Goal: Task Accomplishment & Management: Use online tool/utility

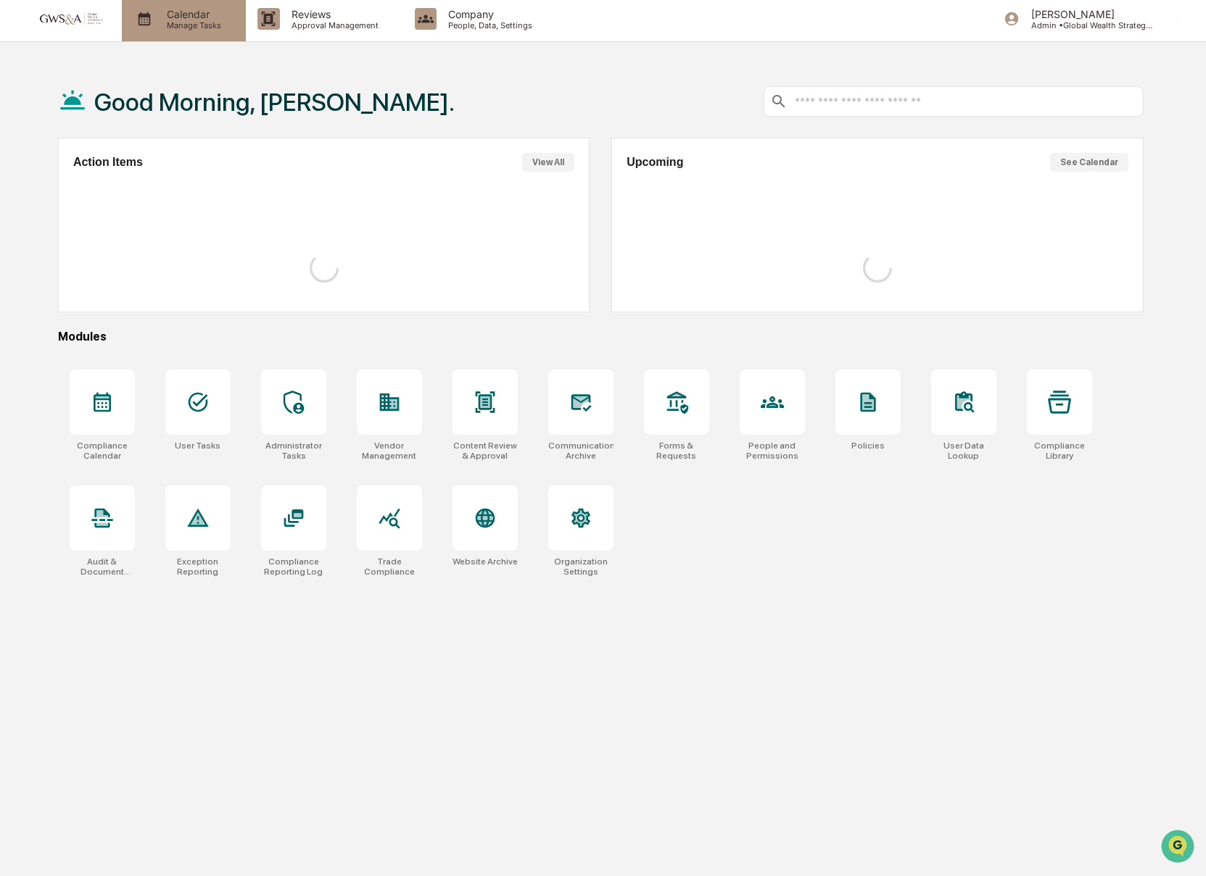
click at [181, 14] on p "Calendar" at bounding box center [191, 14] width 73 height 12
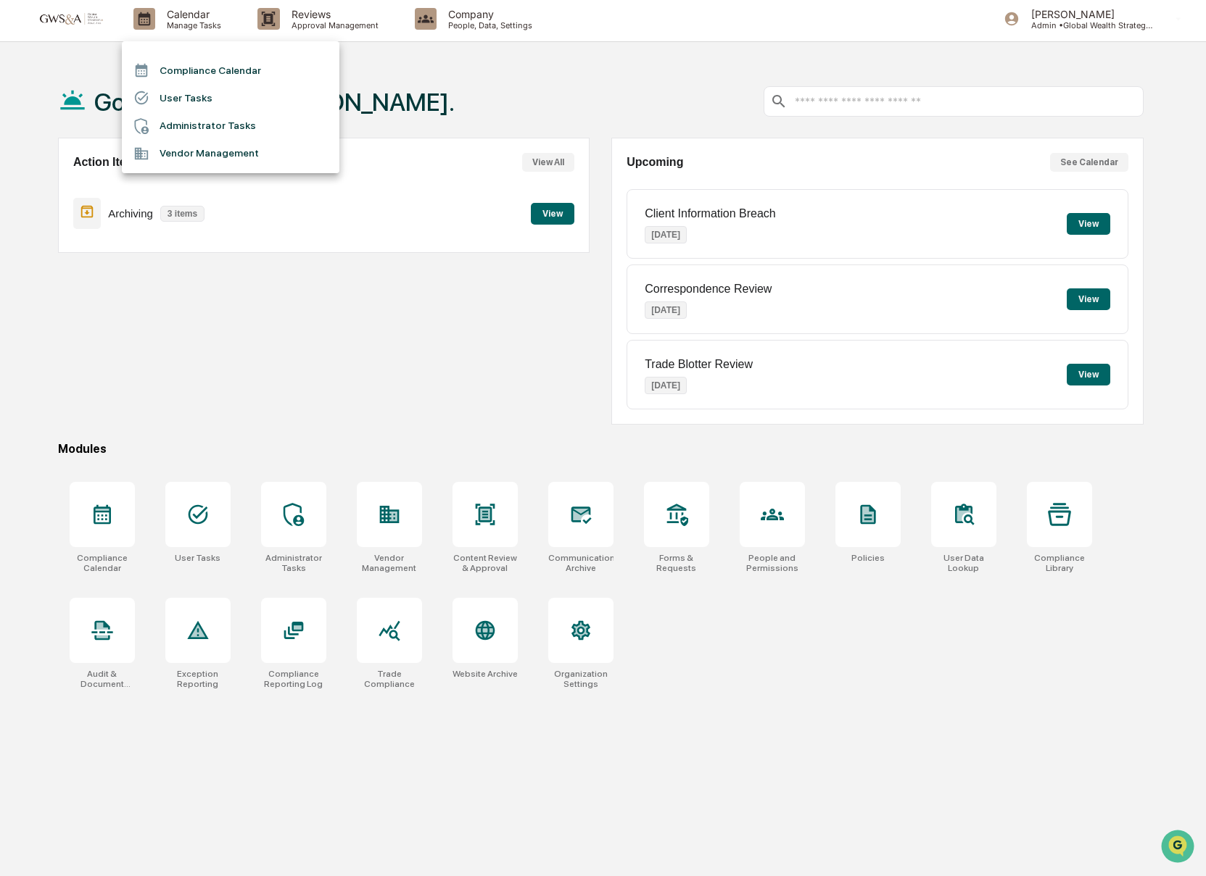
drag, startPoint x: 245, startPoint y: 28, endPoint x: 278, endPoint y: 25, distance: 33.5
click at [245, 28] on div at bounding box center [603, 438] width 1206 height 876
click at [281, 25] on div at bounding box center [603, 438] width 1206 height 876
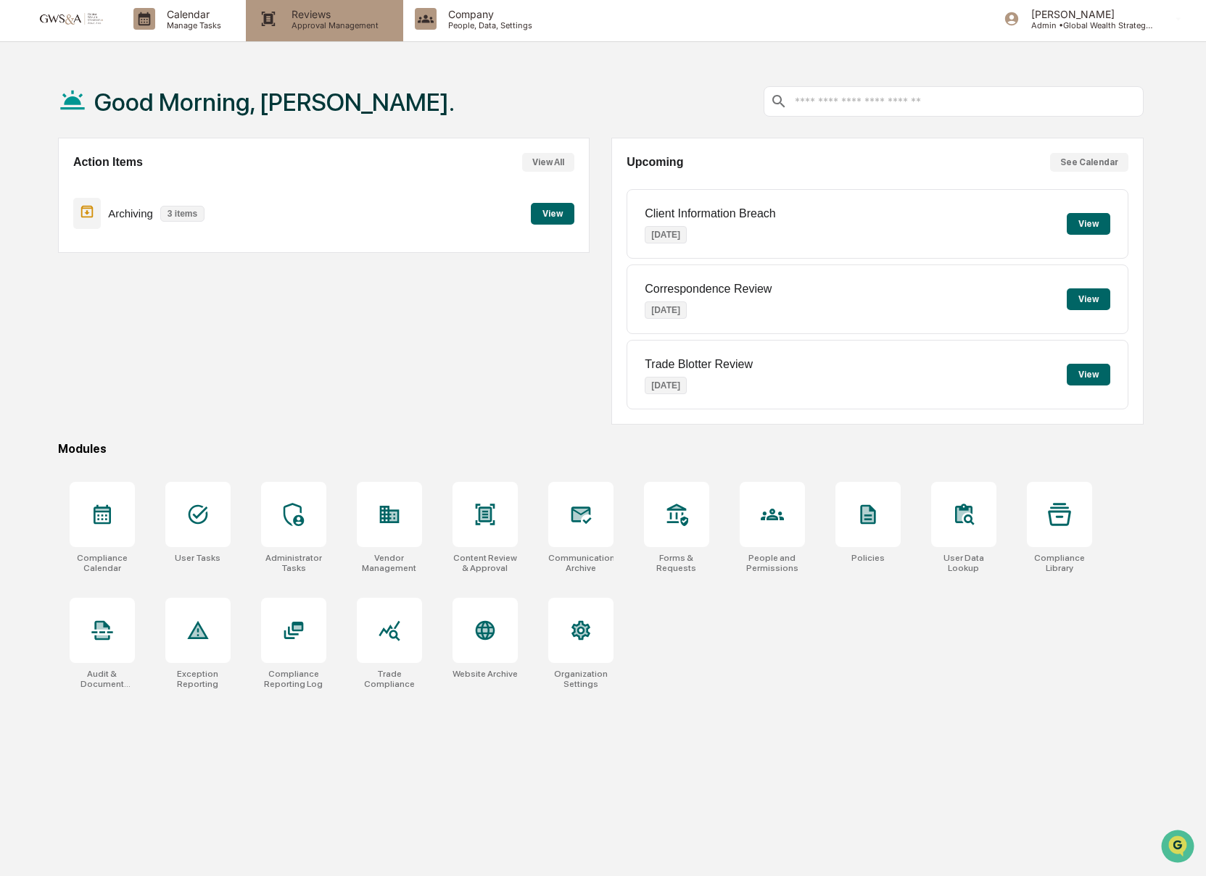
click at [280, 25] on p "Approval Management" at bounding box center [333, 25] width 106 height 10
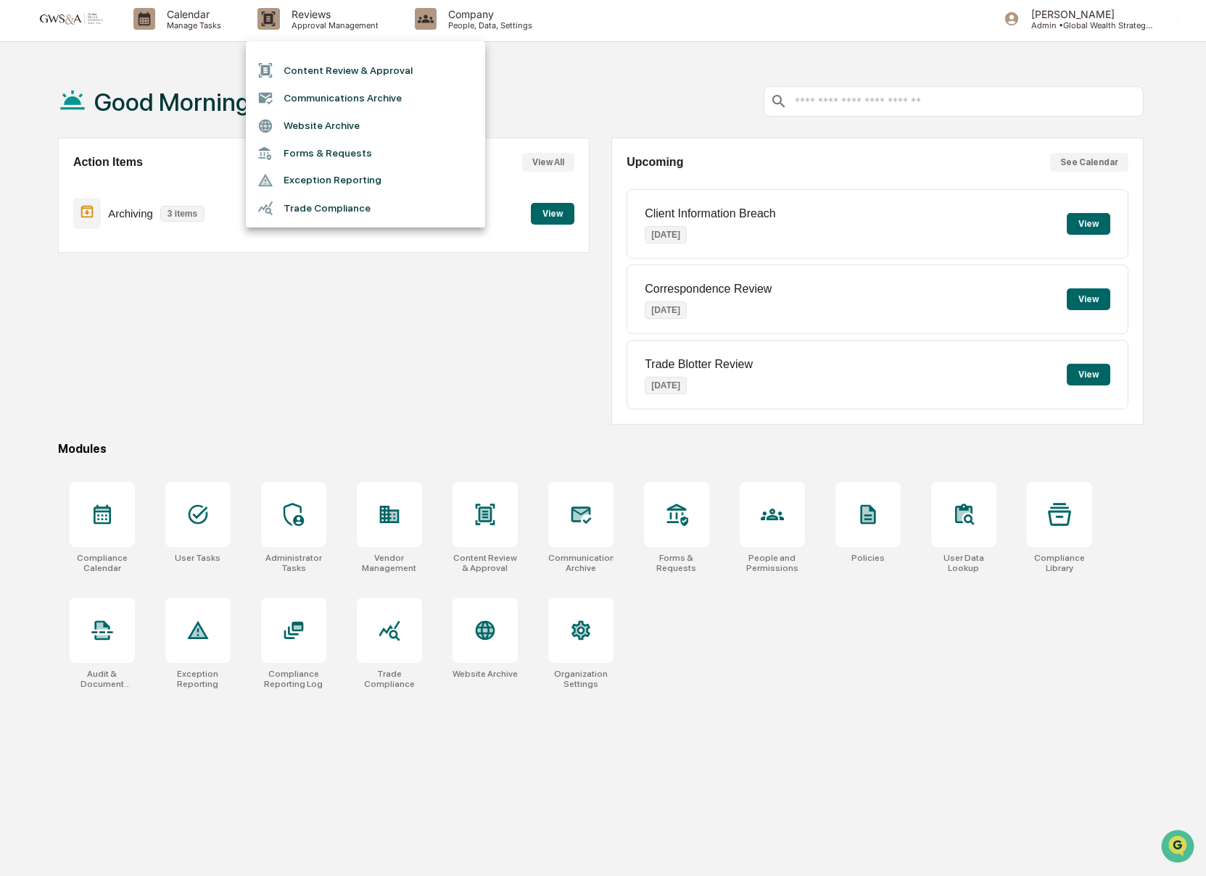
click at [353, 109] on li "Communications Archive" at bounding box center [365, 98] width 239 height 28
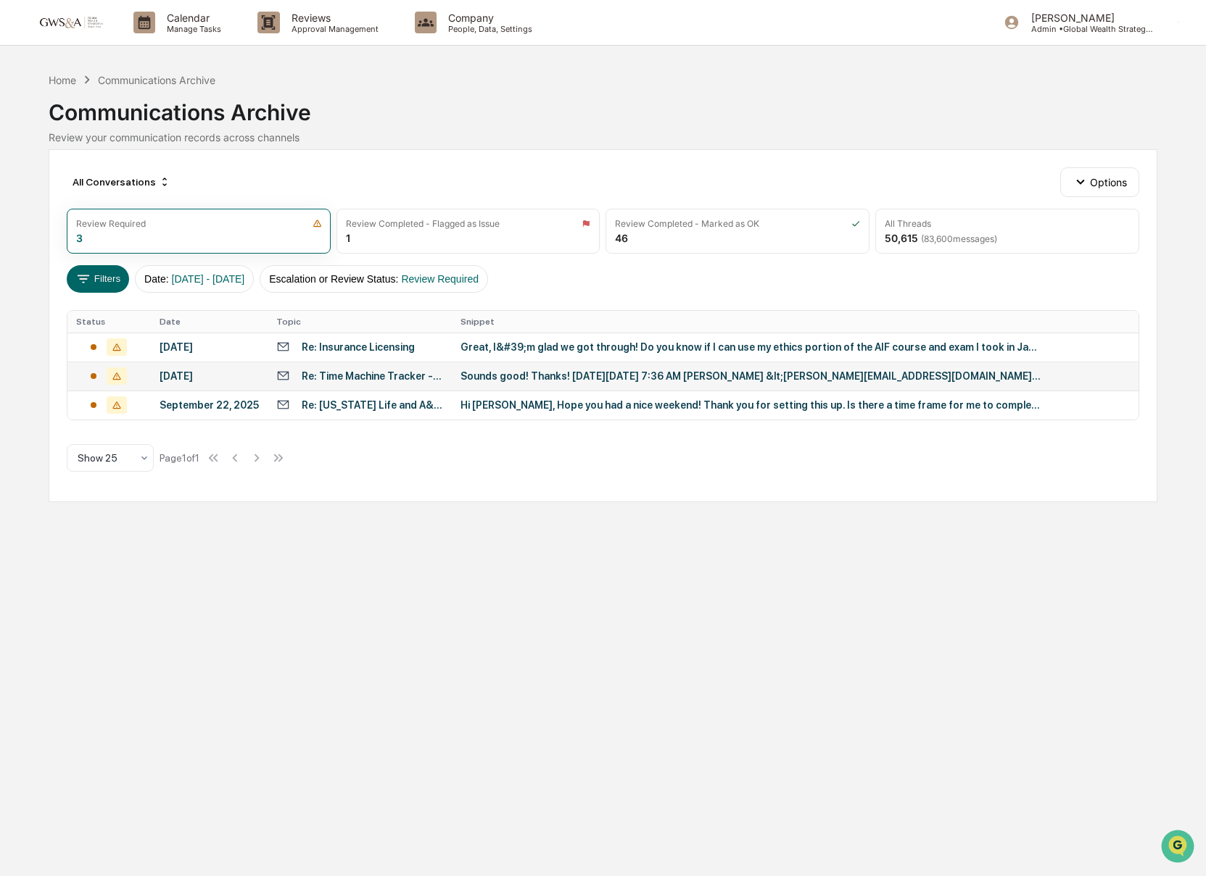
click at [591, 382] on div "Sounds good! Thanks! [DATE][DATE] 7:36 AM [PERSON_NAME] &lt;[PERSON_NAME][EMAIL…" at bounding box center [750, 376] width 580 height 12
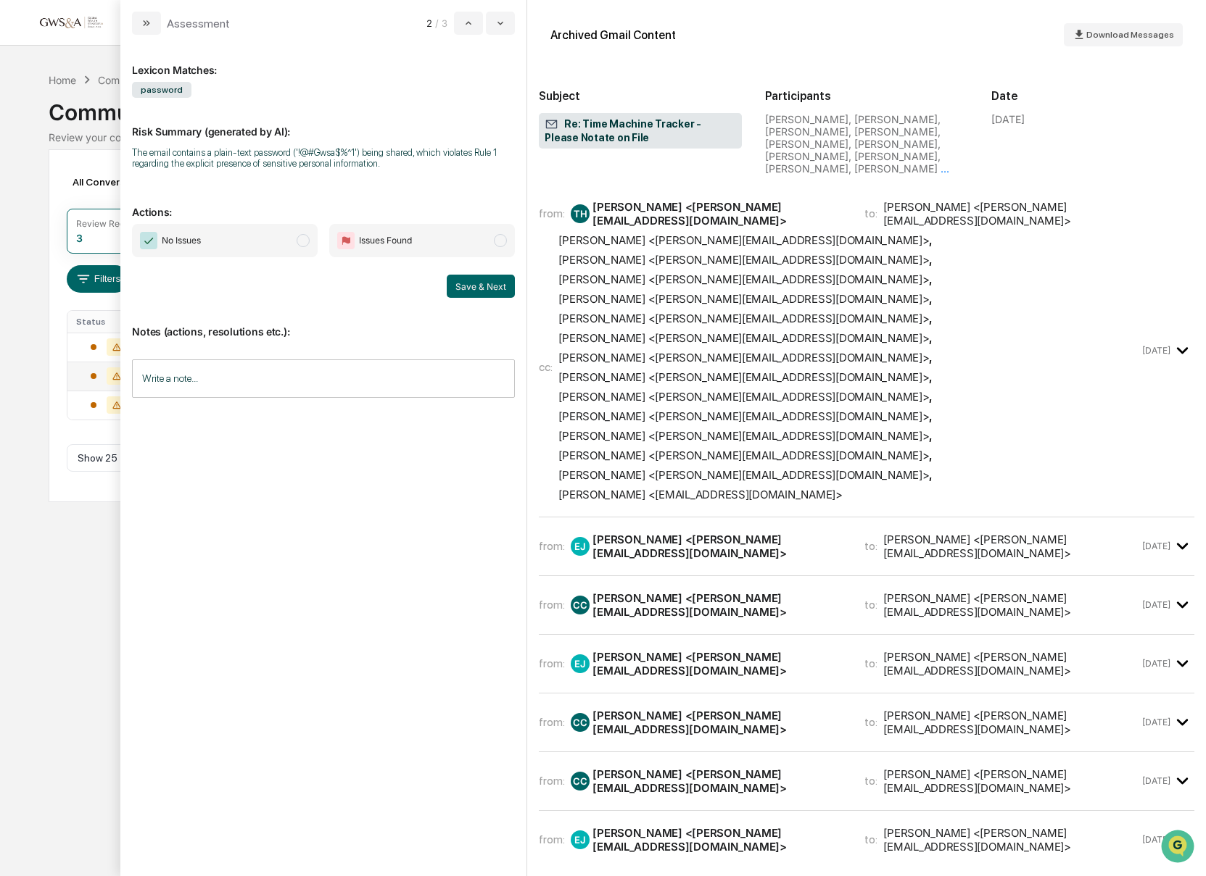
click at [277, 252] on span "No Issues" at bounding box center [225, 240] width 186 height 33
click at [470, 299] on div "Notes (actions, resolutions etc.): Write a note... Write a note..." at bounding box center [323, 356] width 383 height 117
click at [473, 293] on button "Save & Next" at bounding box center [481, 286] width 68 height 23
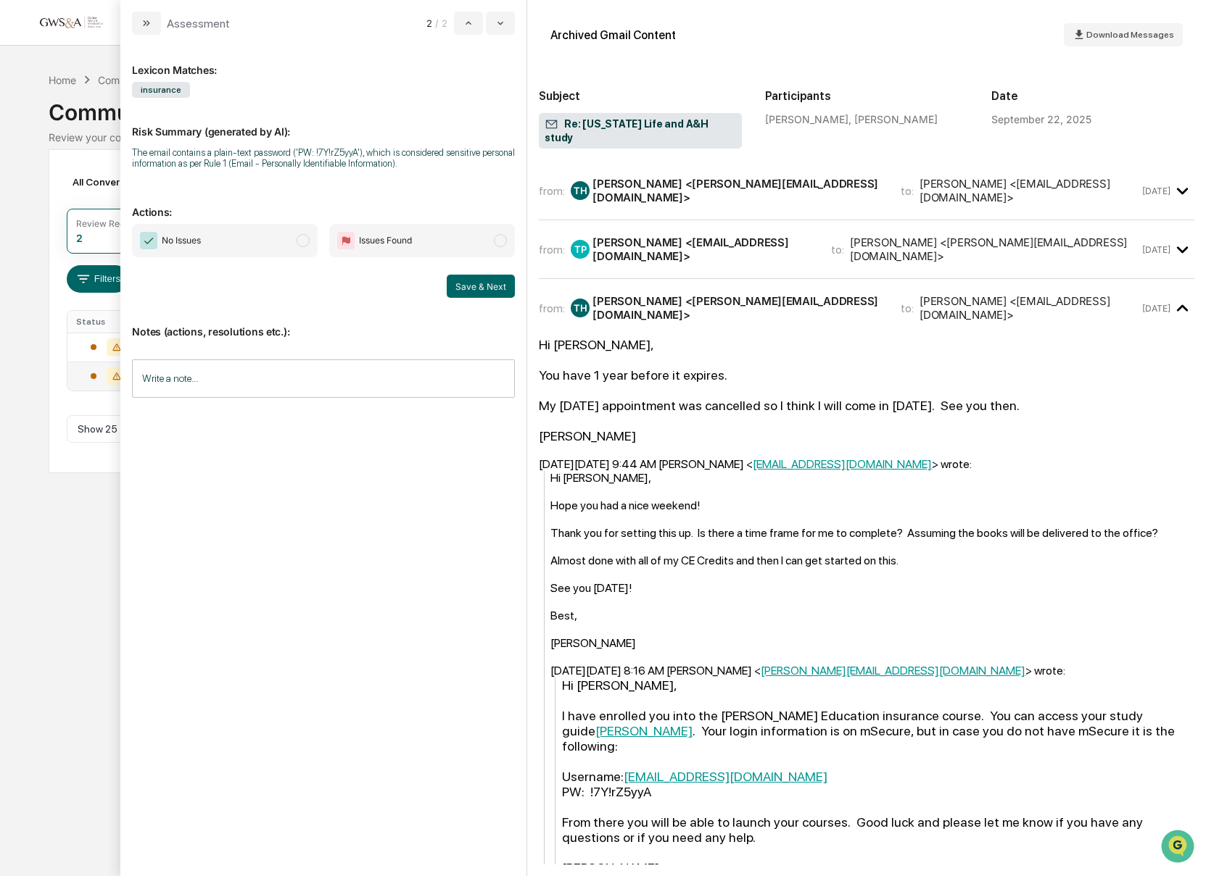
click at [255, 251] on span "No Issues" at bounding box center [225, 240] width 186 height 33
click at [488, 283] on button "Save & Next" at bounding box center [481, 286] width 68 height 23
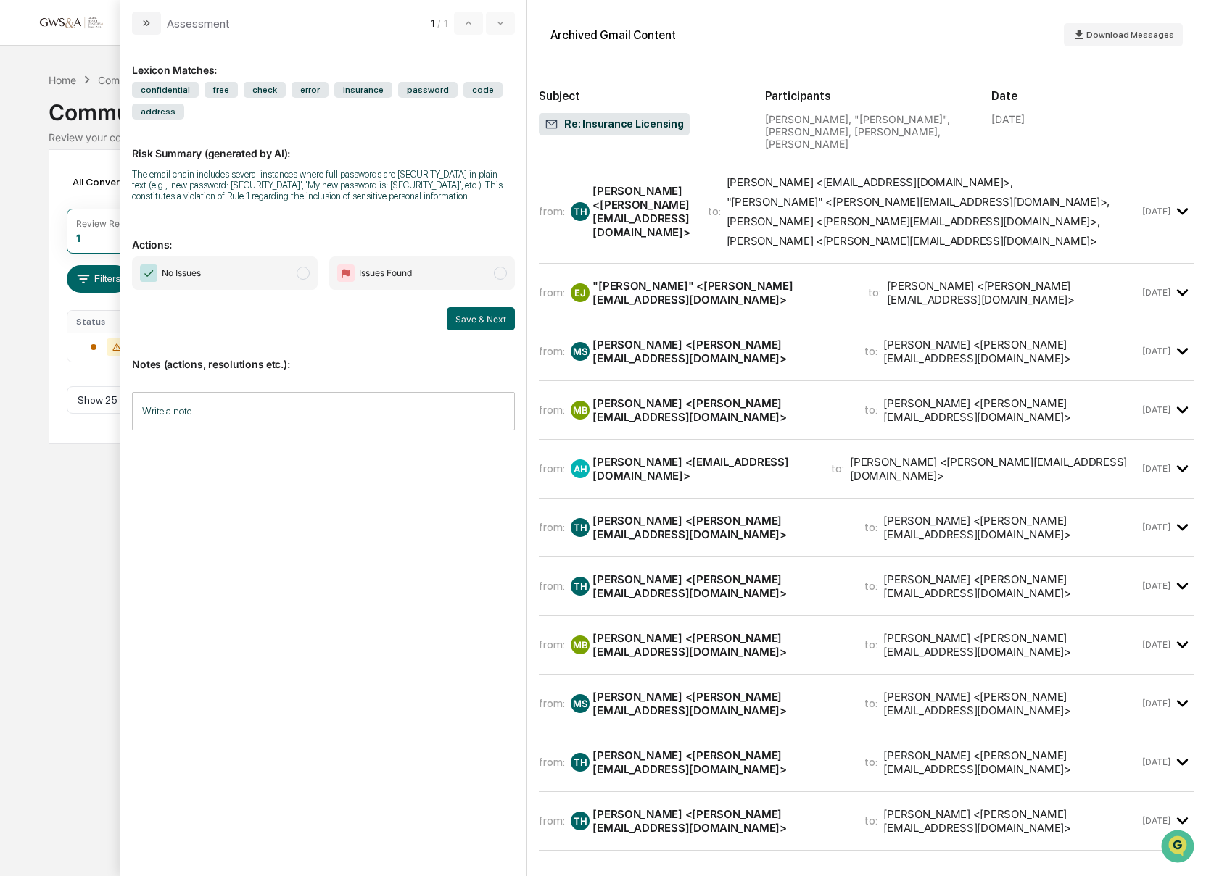
click at [297, 290] on span "No Issues" at bounding box center [225, 273] width 186 height 33
click at [905, 207] on span "[PERSON_NAME] <[EMAIL_ADDRESS][DOMAIN_NAME]> , "[PERSON_NAME]" <[PERSON_NAME][E…" at bounding box center [932, 211] width 413 height 72
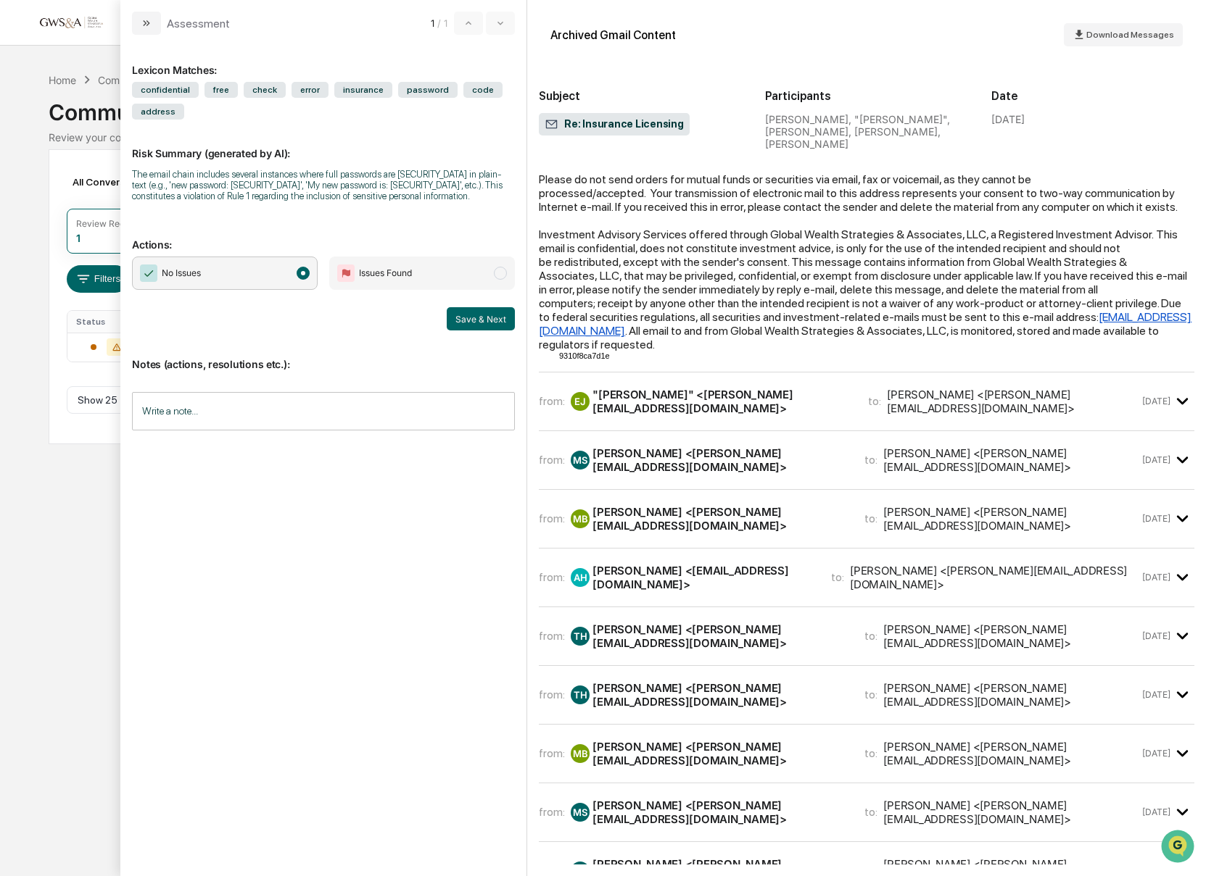
scroll to position [1036, 0]
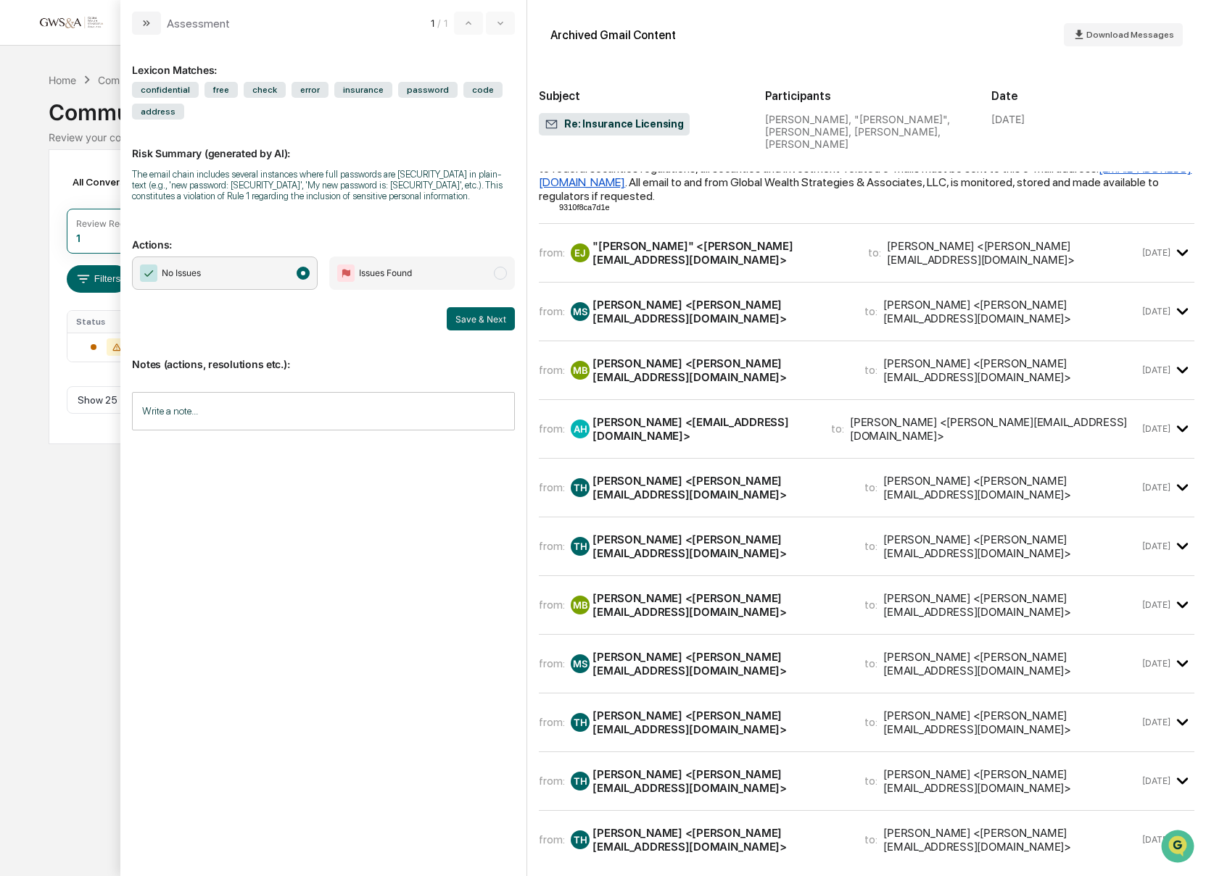
click at [726, 239] on div "EJ "[PERSON_NAME]" <[PERSON_NAME][EMAIL_ADDRESS][DOMAIN_NAME]>" at bounding box center [711, 253] width 280 height 28
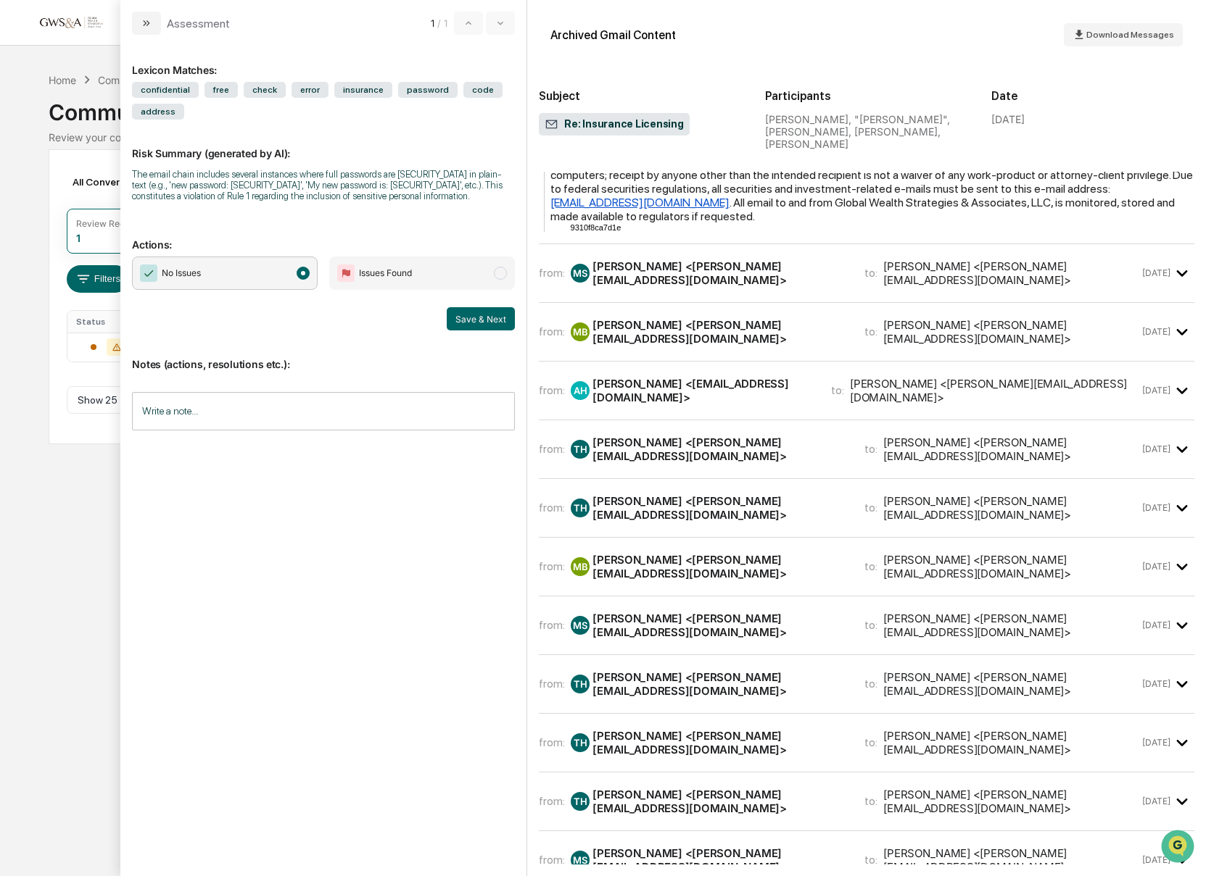
scroll to position [1947, 0]
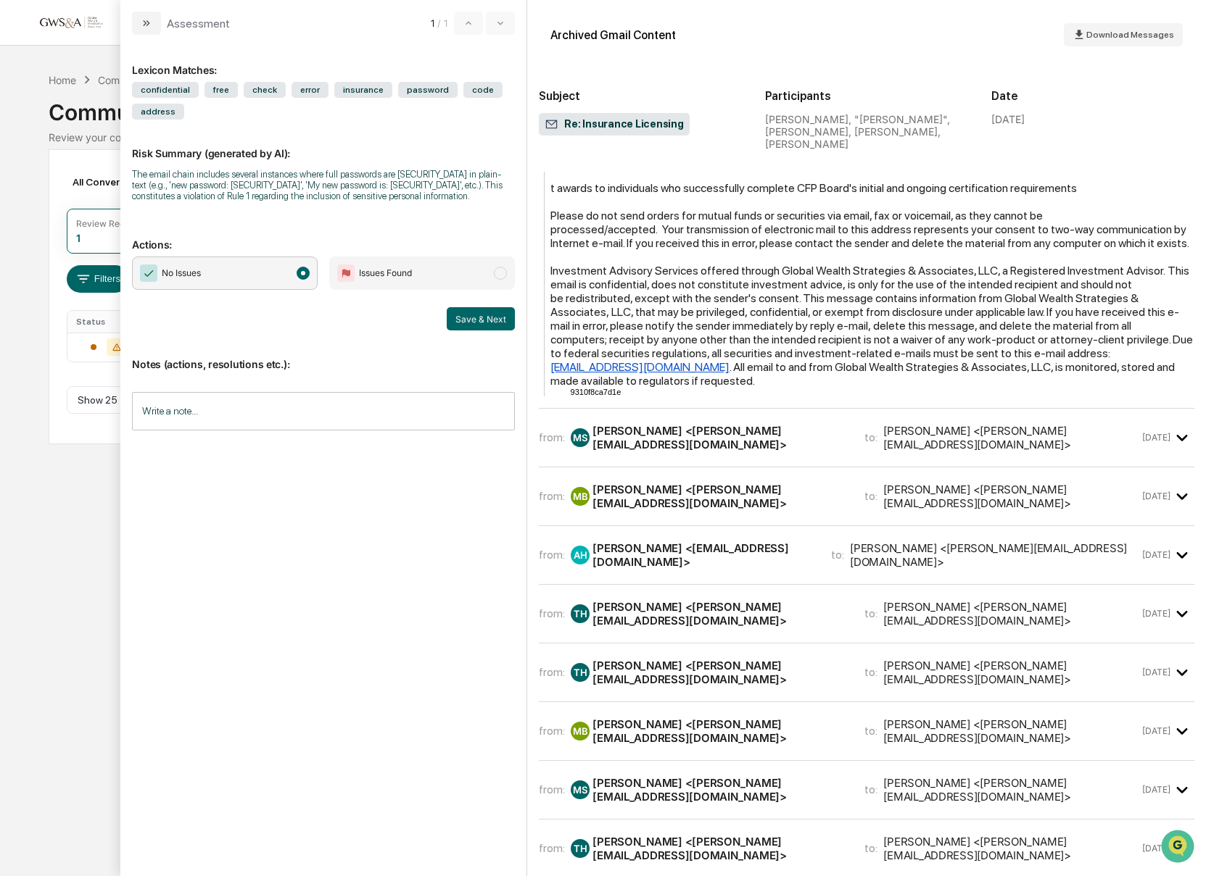
click at [818, 420] on div "from: MS [PERSON_NAME] <[PERSON_NAME][EMAIL_ADDRESS][DOMAIN_NAME]> to: [PERSON_…" at bounding box center [866, 437] width 655 height 35
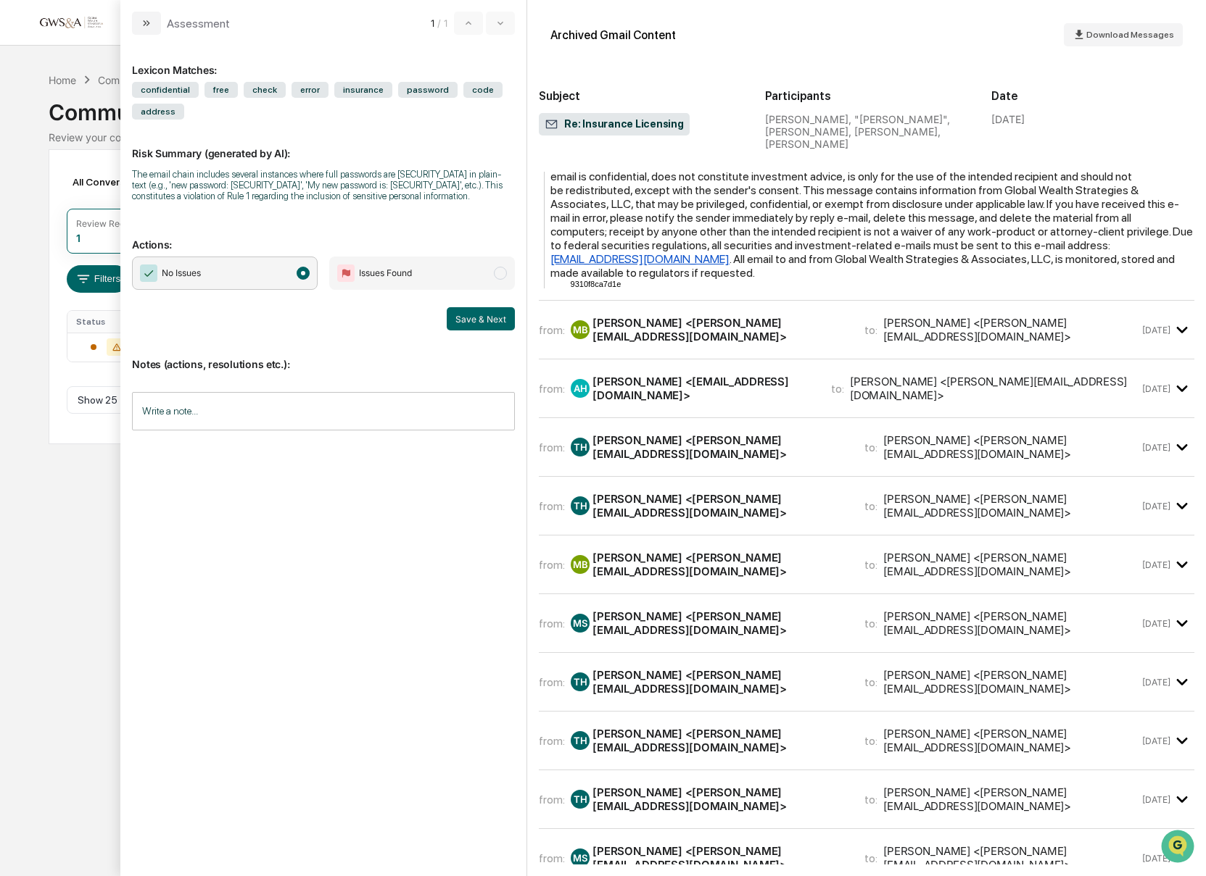
scroll to position [3178, 0]
click at [708, 317] on div "[PERSON_NAME] <[PERSON_NAME][EMAIL_ADDRESS][DOMAIN_NAME]>" at bounding box center [719, 331] width 254 height 28
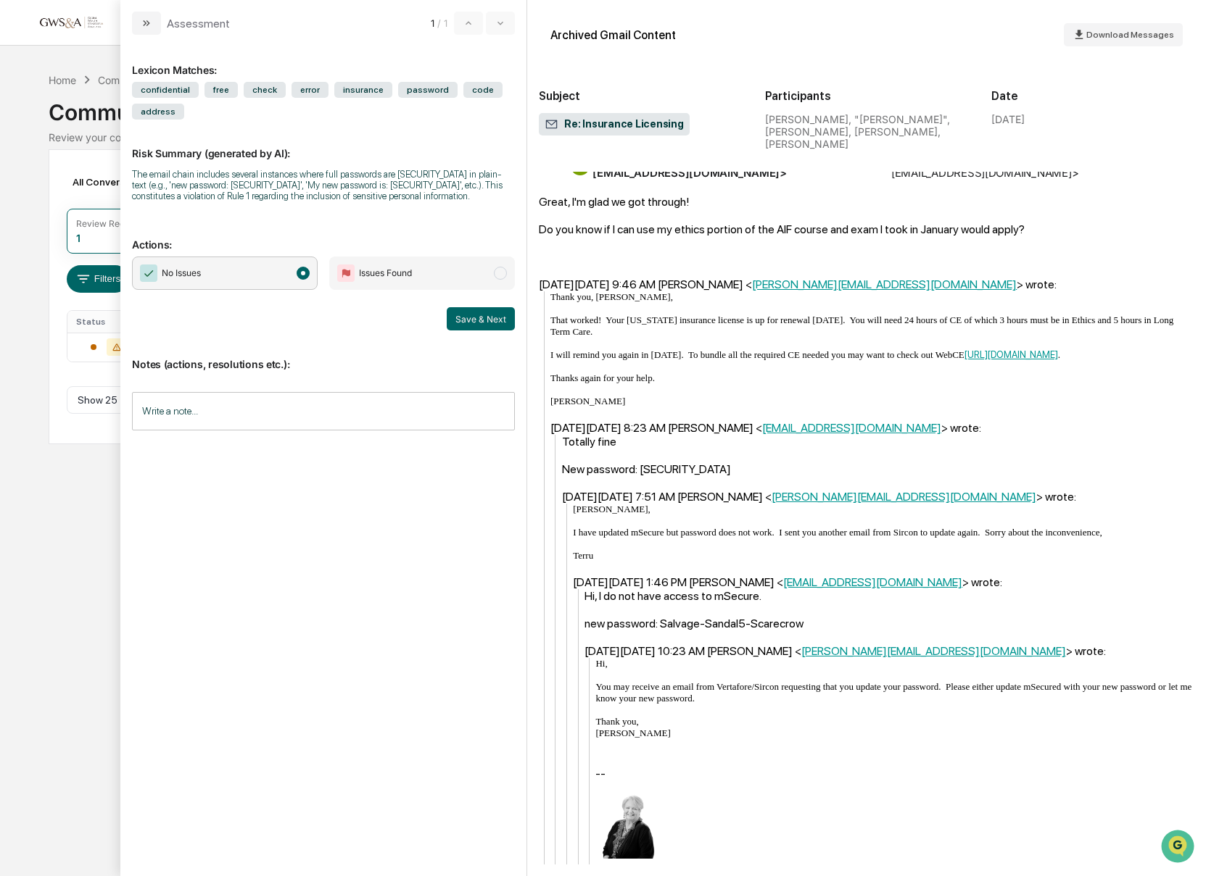
scroll to position [5052, 0]
click at [508, 331] on button "Save & Next" at bounding box center [481, 318] width 68 height 23
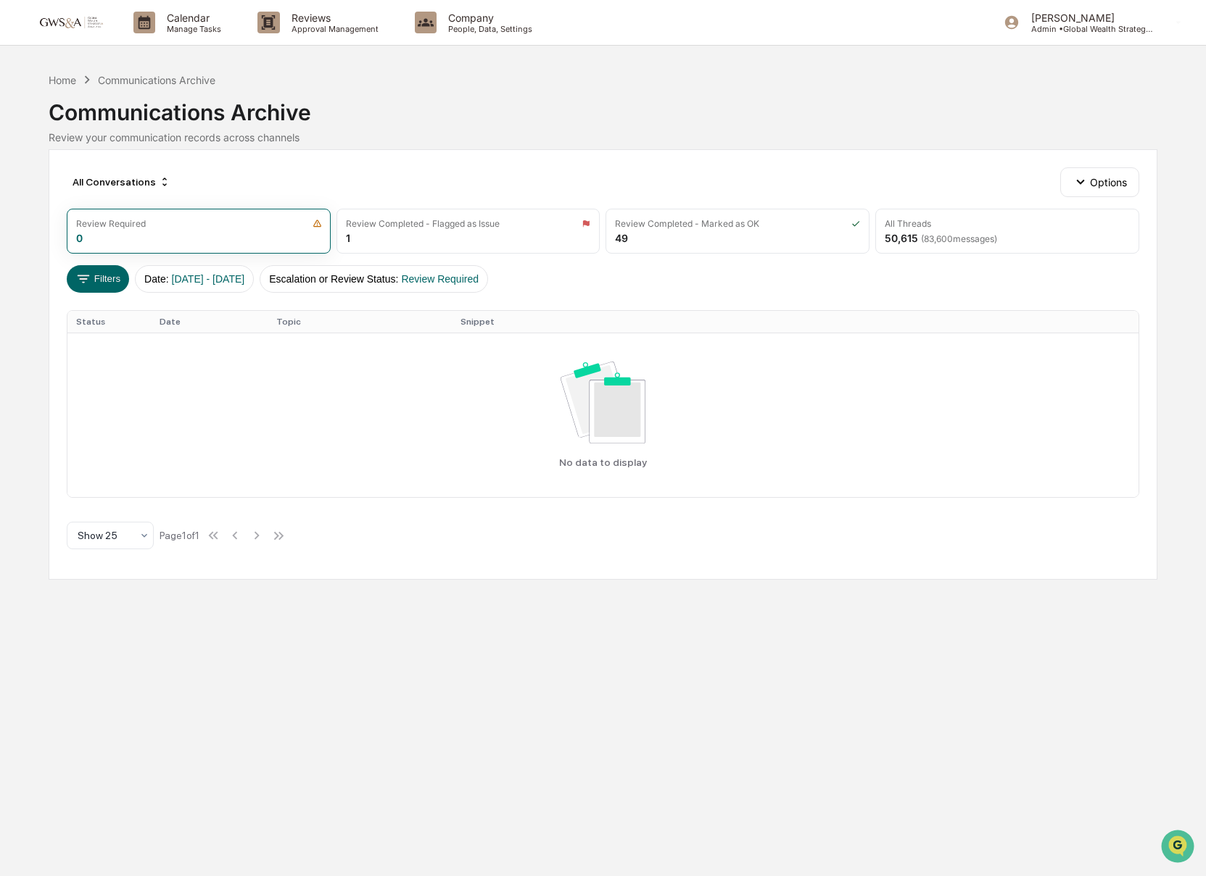
click at [990, 257] on div "All Conversations Options Review Required 0 Review Completed - Flagged as Issue…" at bounding box center [603, 364] width 1109 height 431
click at [953, 243] on span "( 83,600 messages)" at bounding box center [959, 238] width 76 height 11
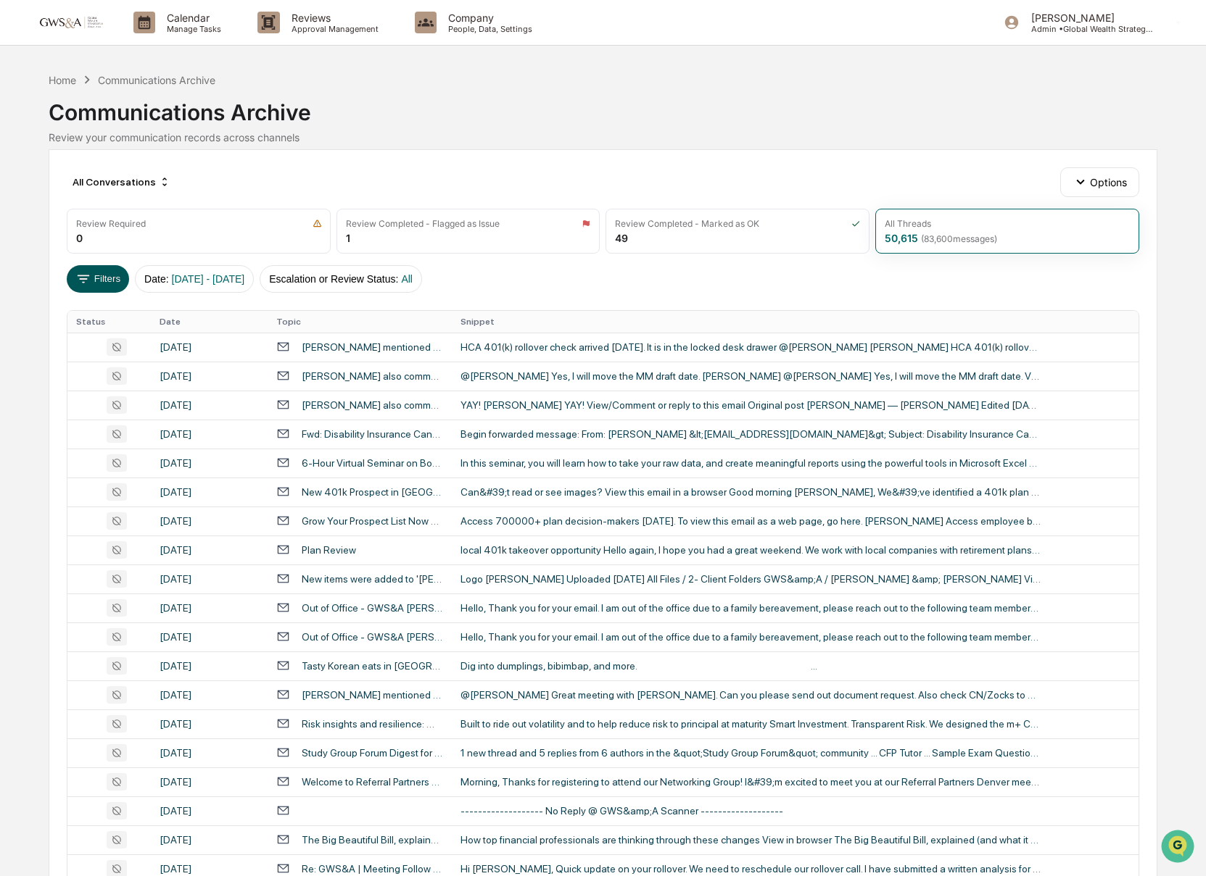
click at [99, 272] on button "Filters" at bounding box center [98, 279] width 63 height 28
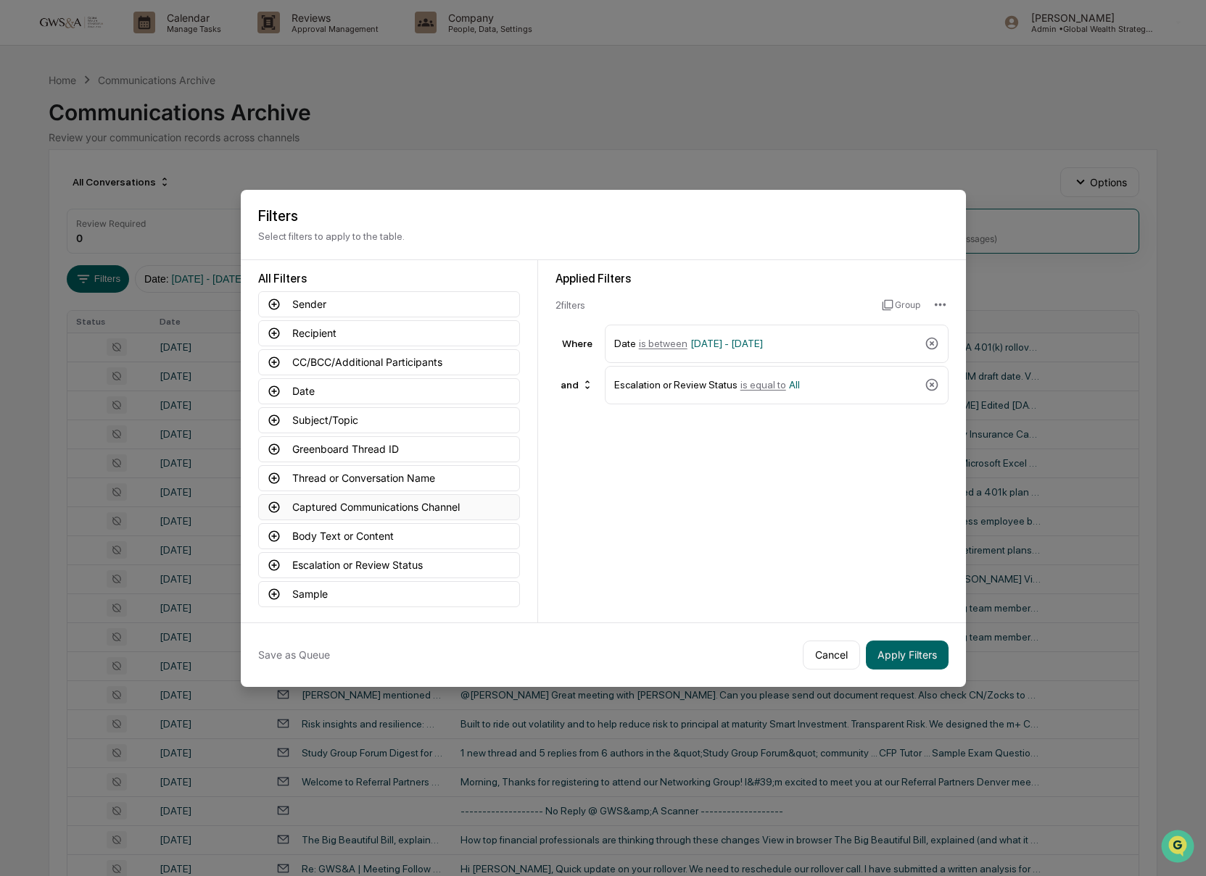
click at [358, 501] on button "Captured Communications Channel" at bounding box center [389, 507] width 262 height 26
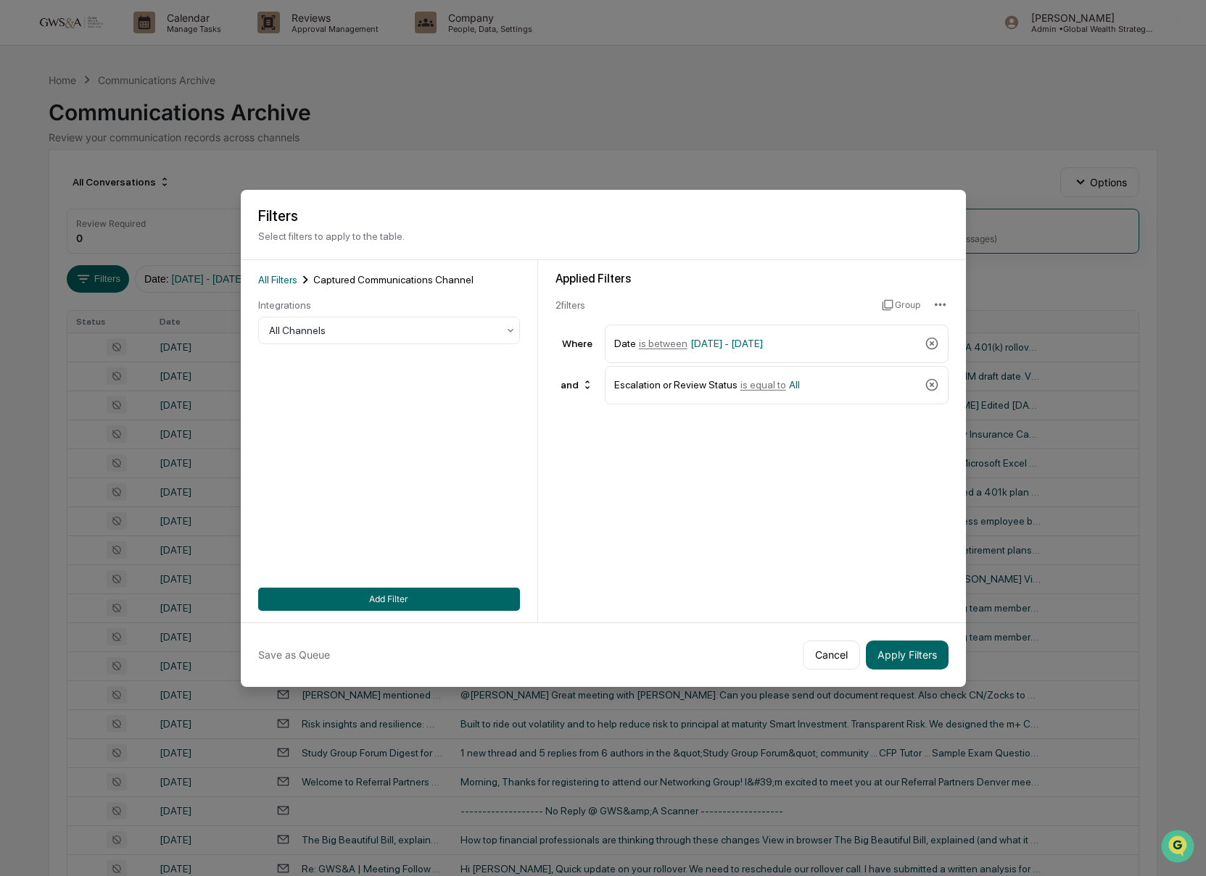
click at [381, 312] on div "Integrations All Channels" at bounding box center [389, 321] width 262 height 45
drag, startPoint x: 378, startPoint y: 320, endPoint x: 376, endPoint y: 337, distance: 16.8
click at [378, 320] on div "All Channels" at bounding box center [383, 330] width 243 height 20
click at [889, 649] on button "Apply Filters" at bounding box center [907, 655] width 83 height 29
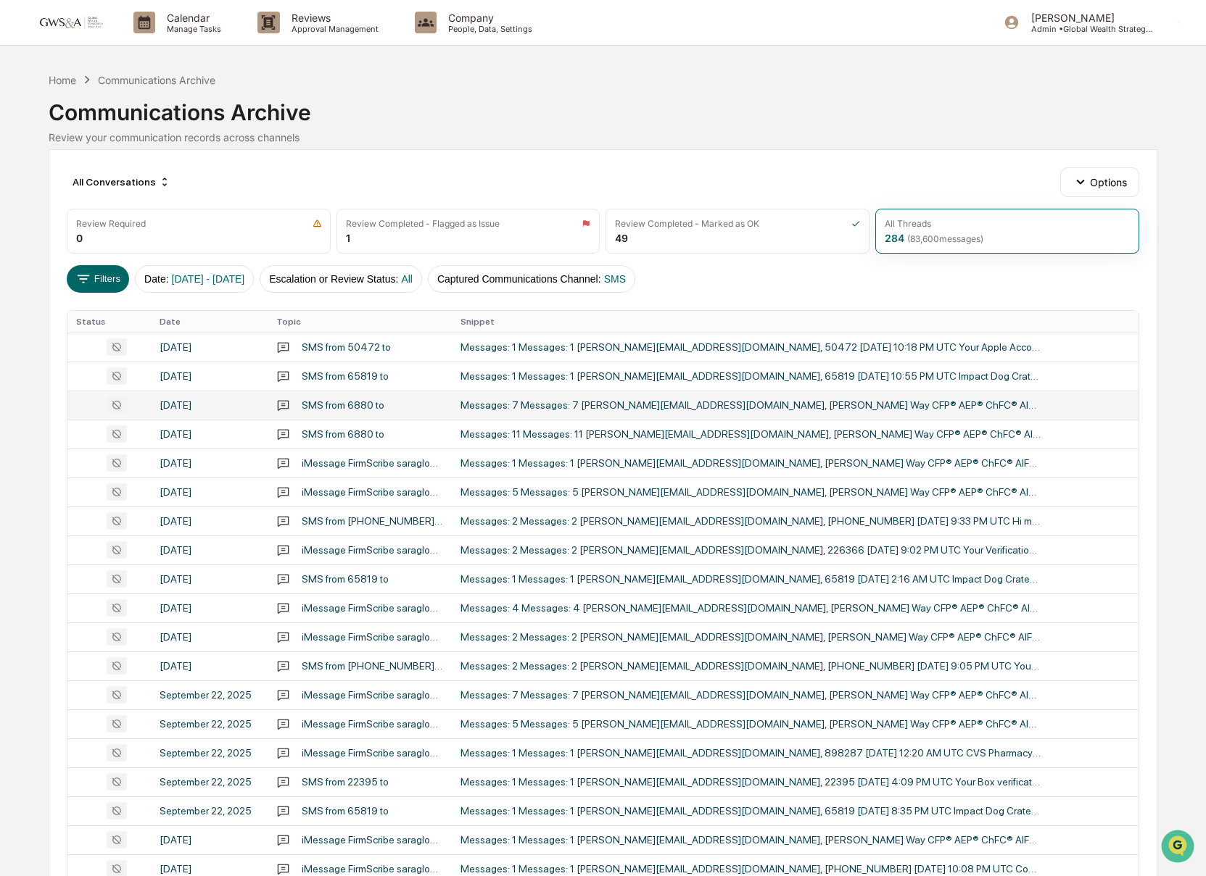
click at [561, 399] on div "Messages: 7 Messages: 7 [PERSON_NAME][EMAIL_ADDRESS][DOMAIN_NAME], [PERSON_NAME…" at bounding box center [750, 405] width 580 height 12
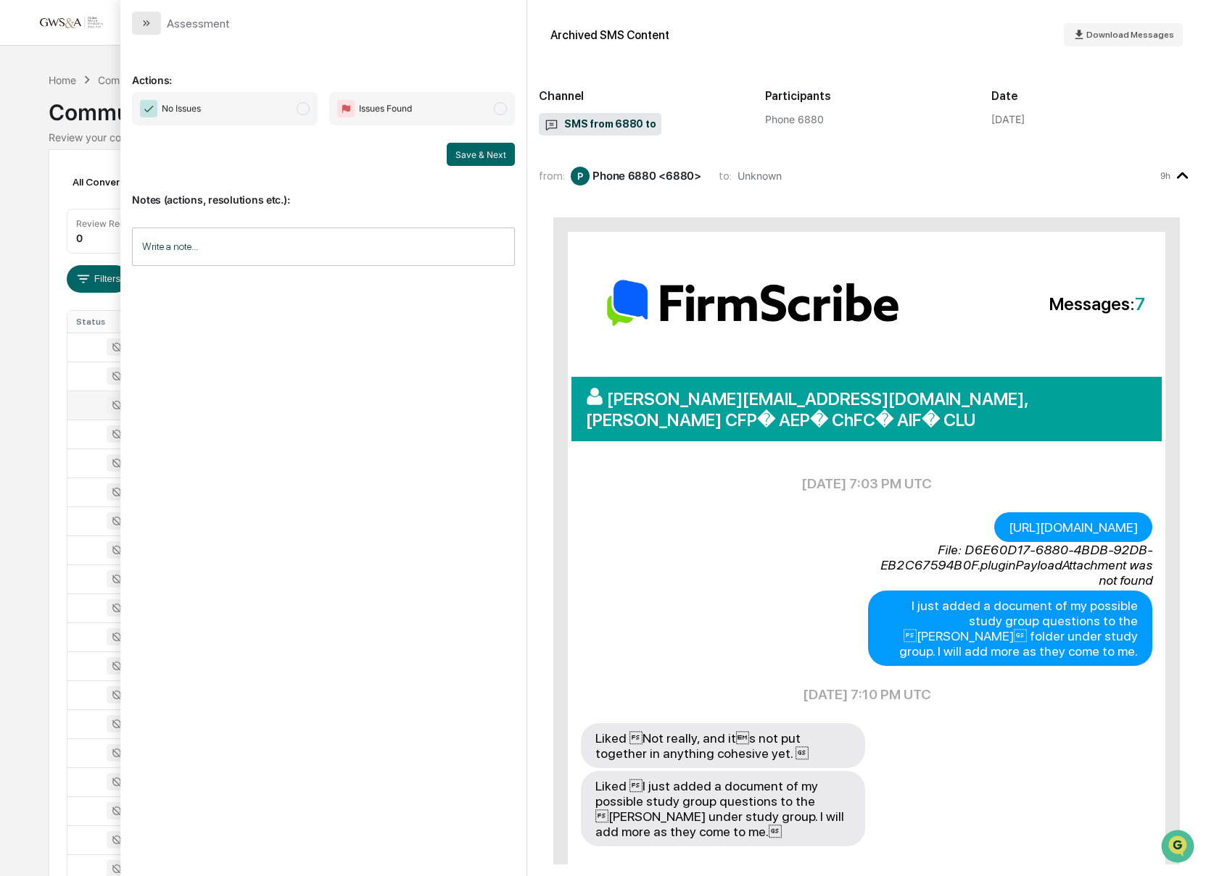
click at [153, 25] on button "modal" at bounding box center [146, 23] width 29 height 23
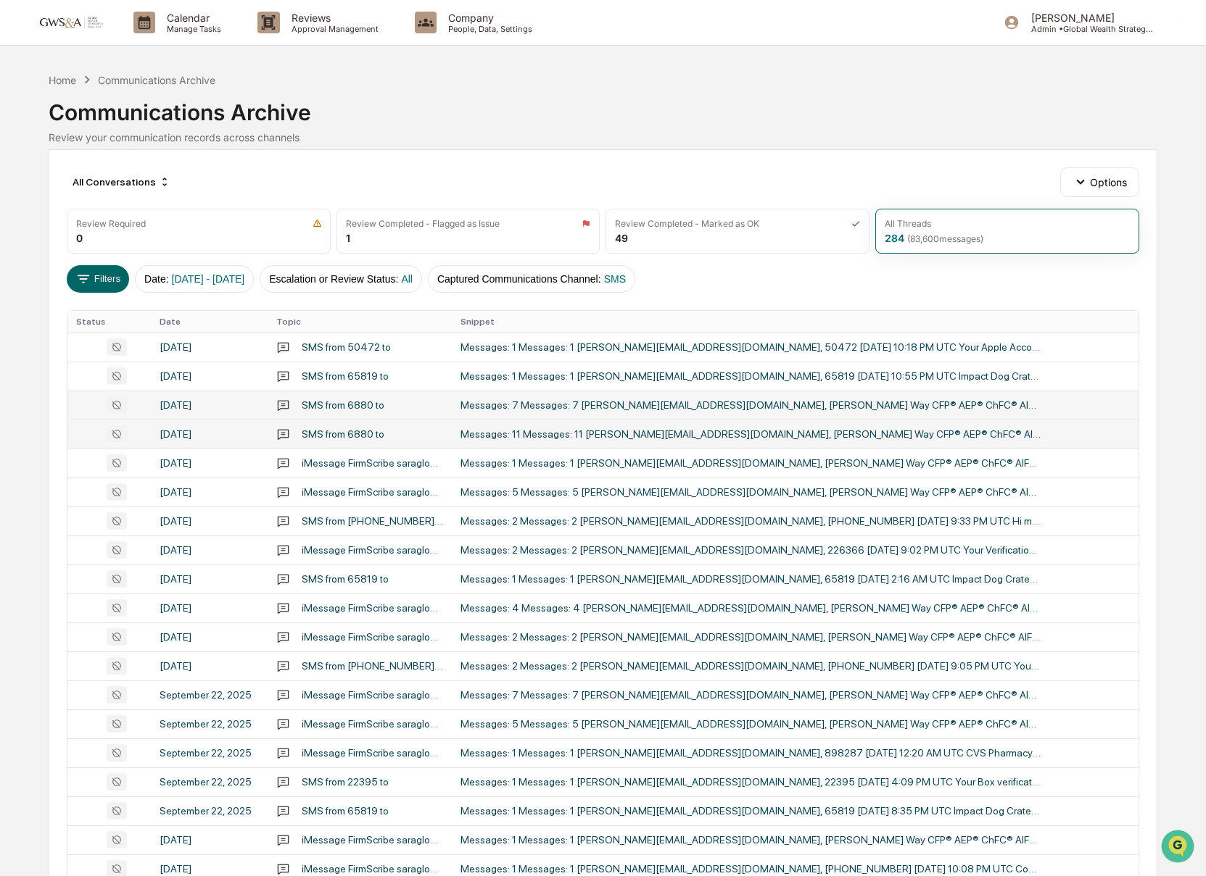
click at [700, 429] on div "Messages: 11 Messages: 11 [PERSON_NAME][EMAIL_ADDRESS][DOMAIN_NAME], [PERSON_NA…" at bounding box center [750, 434] width 580 height 12
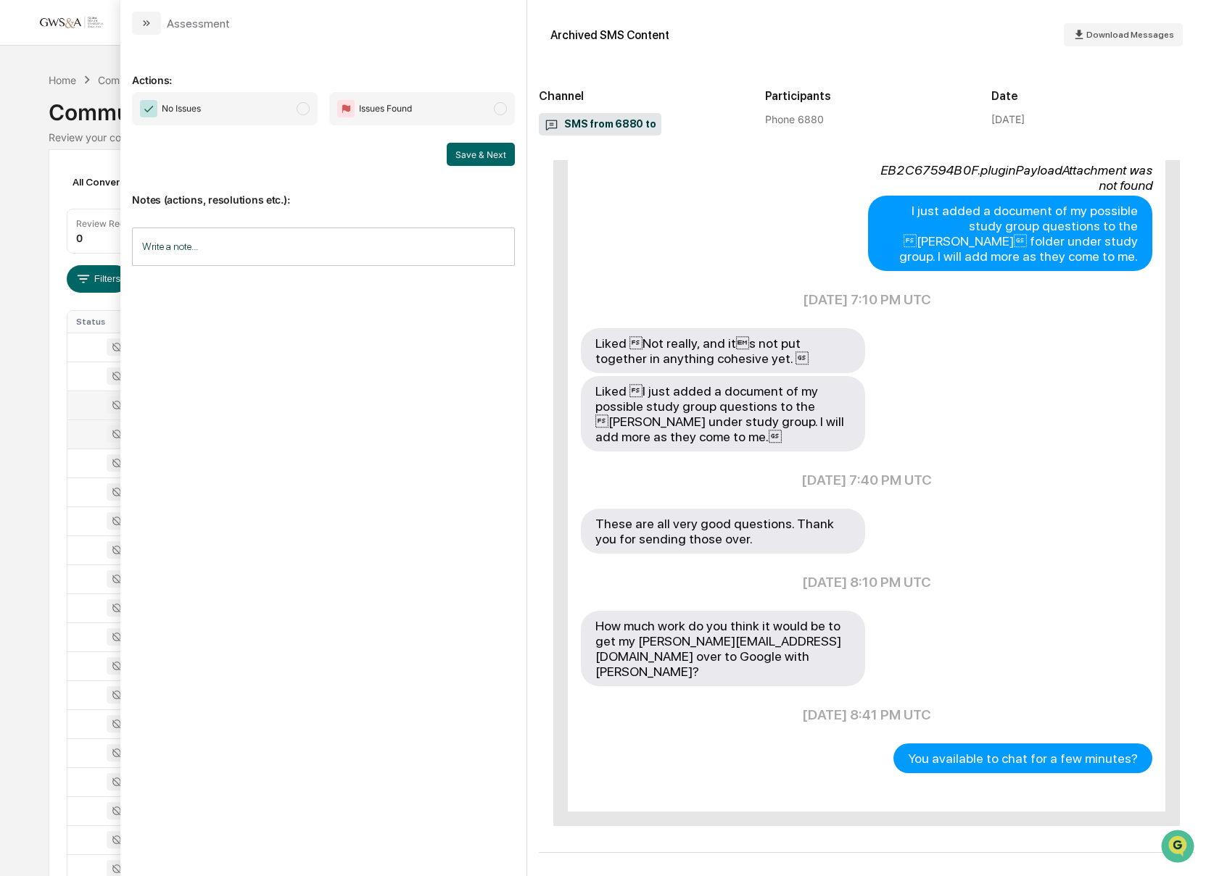
scroll to position [866, 0]
click at [136, 22] on button "modal" at bounding box center [146, 23] width 29 height 23
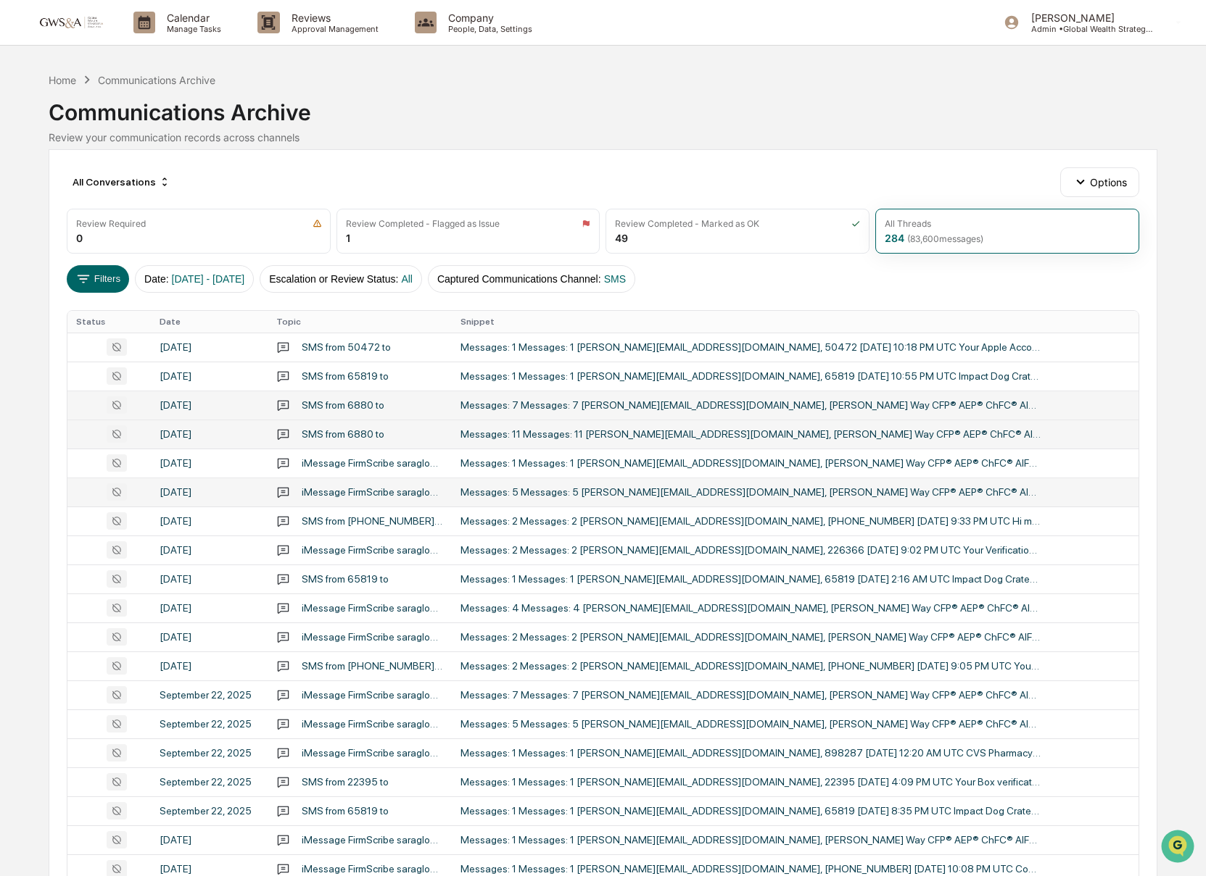
click at [741, 489] on div "Messages: 5 Messages: 5 [PERSON_NAME][EMAIL_ADDRESS][DOMAIN_NAME], [PERSON_NAME…" at bounding box center [750, 492] width 580 height 12
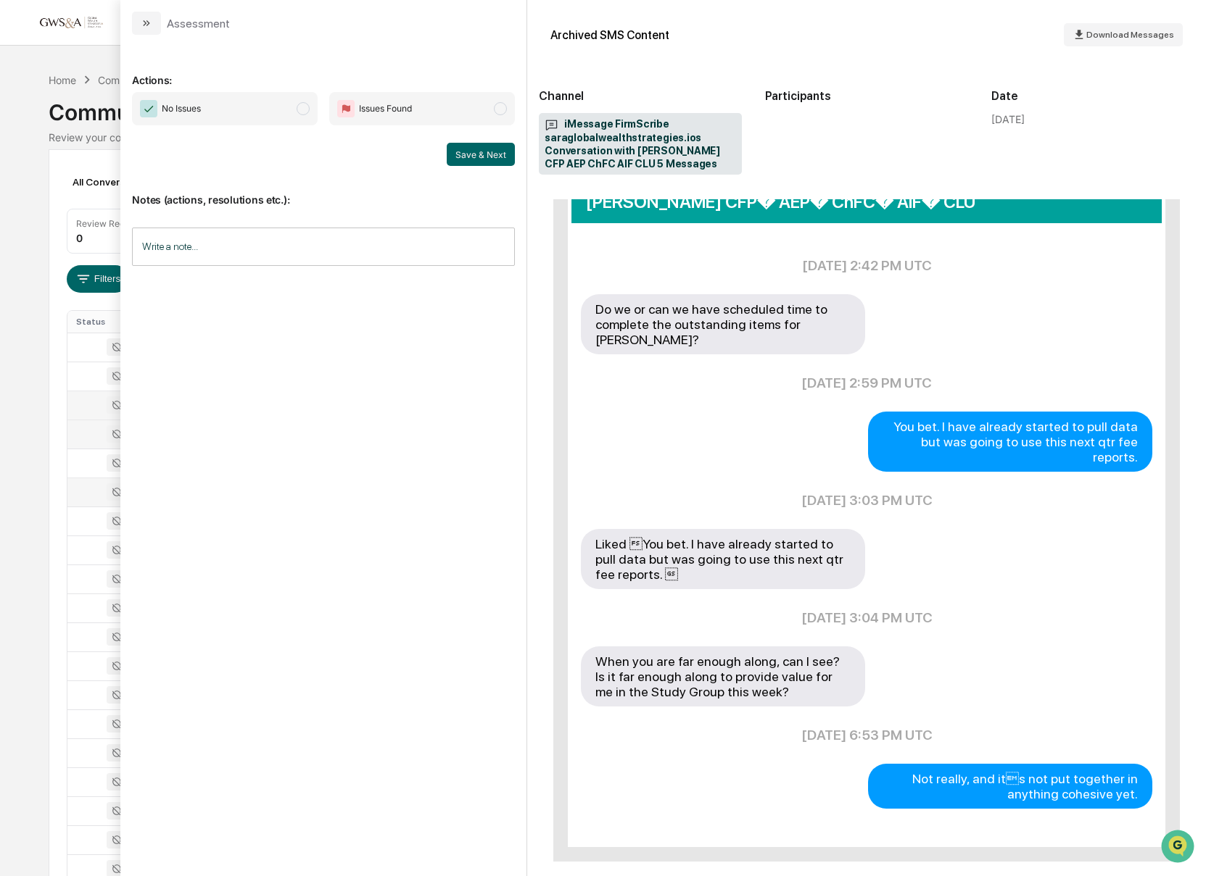
scroll to position [252, 0]
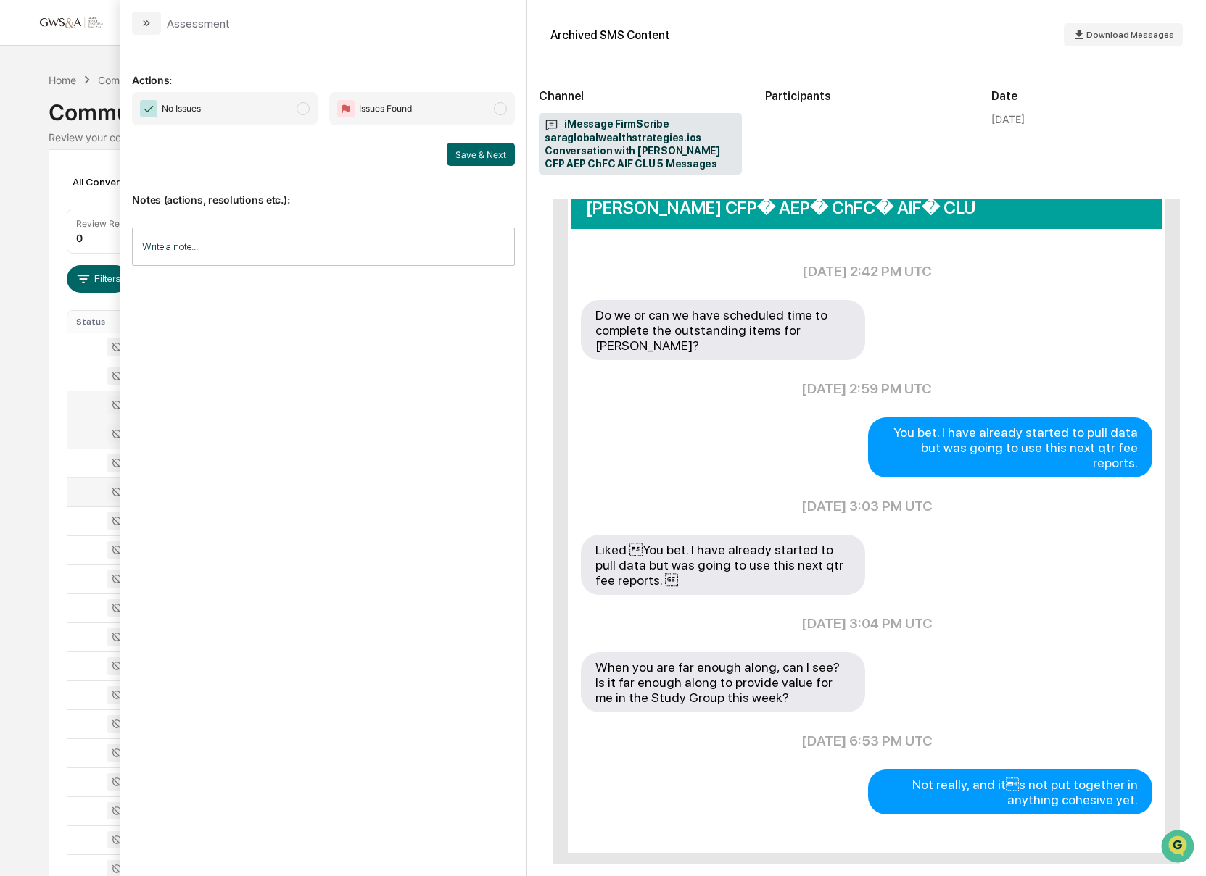
click at [143, 23] on icon "modal" at bounding box center [147, 23] width 12 height 12
